Goal: Information Seeking & Learning: Learn about a topic

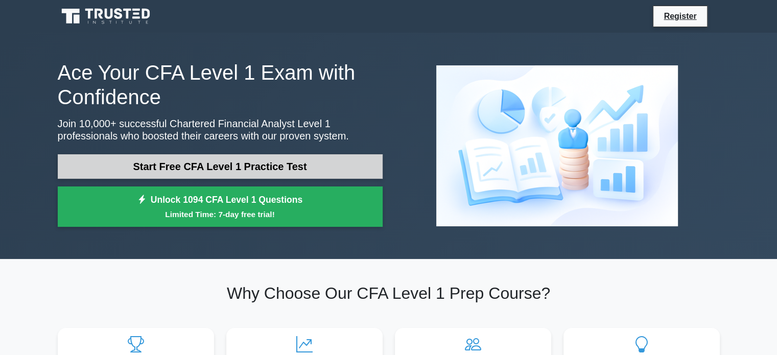
click at [245, 175] on link "Start Free CFA Level 1 Practice Test" at bounding box center [220, 166] width 325 height 25
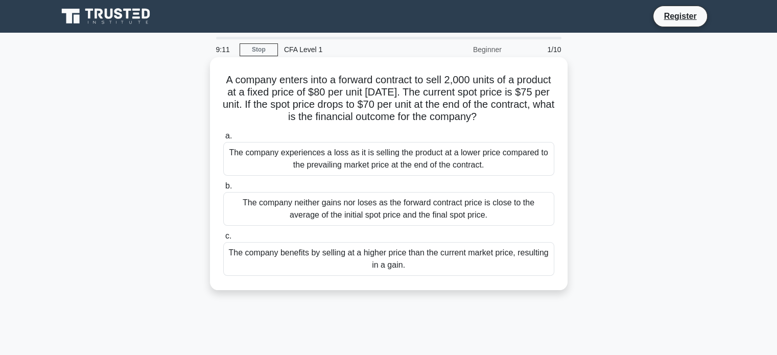
click at [469, 164] on div "The company experiences a loss as it is selling the product at a lower price co…" at bounding box center [388, 159] width 331 height 34
click at [223, 139] on input "a. The company experiences a loss as it is selling the product at a lower price…" at bounding box center [223, 136] width 0 height 7
